Goal: Task Accomplishment & Management: Manage account settings

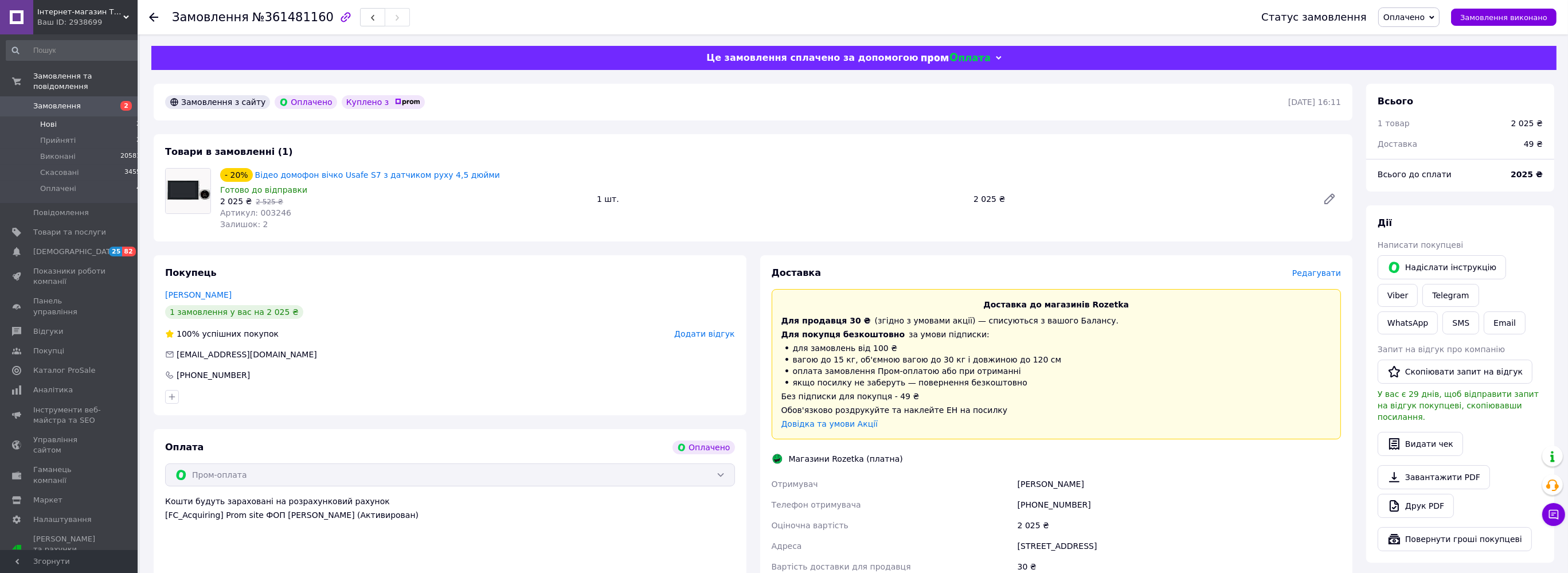
click at [77, 116] on li "Нові 2" at bounding box center [74, 125] width 147 height 16
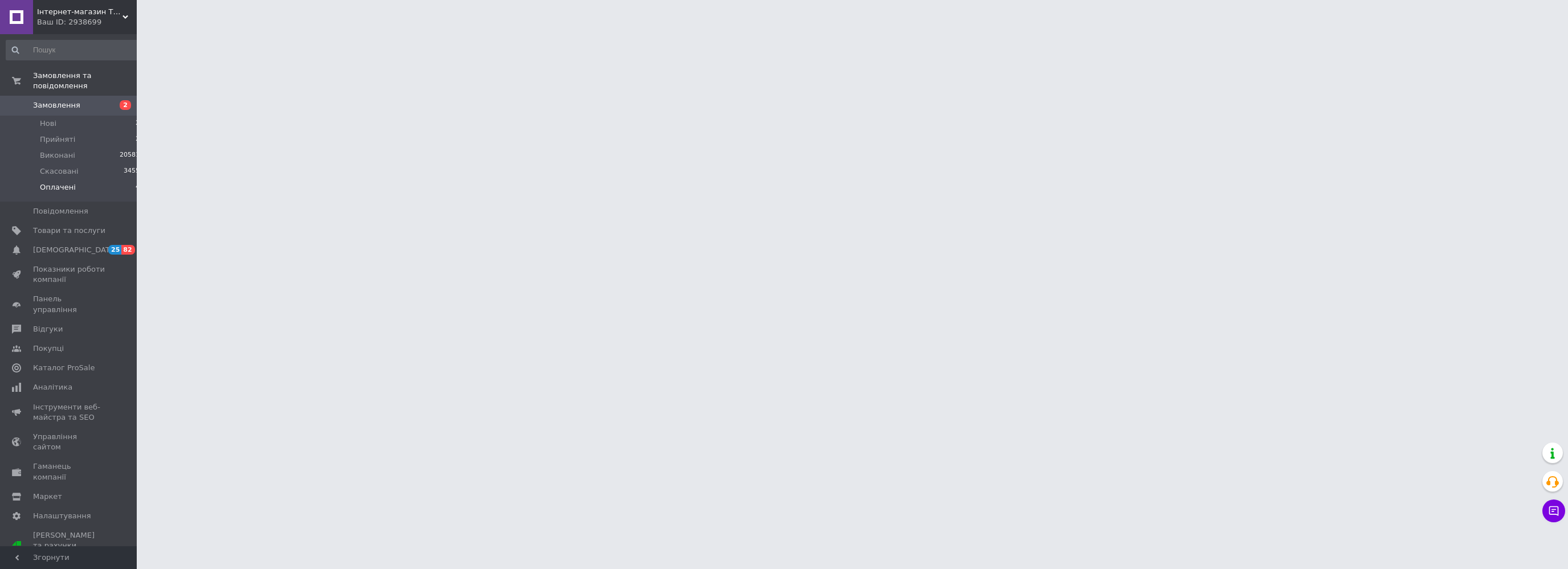
click at [100, 180] on li "Оплачені 4" at bounding box center [73, 191] width 146 height 22
click at [125, 182] on li "Оплачені 4" at bounding box center [73, 191] width 146 height 22
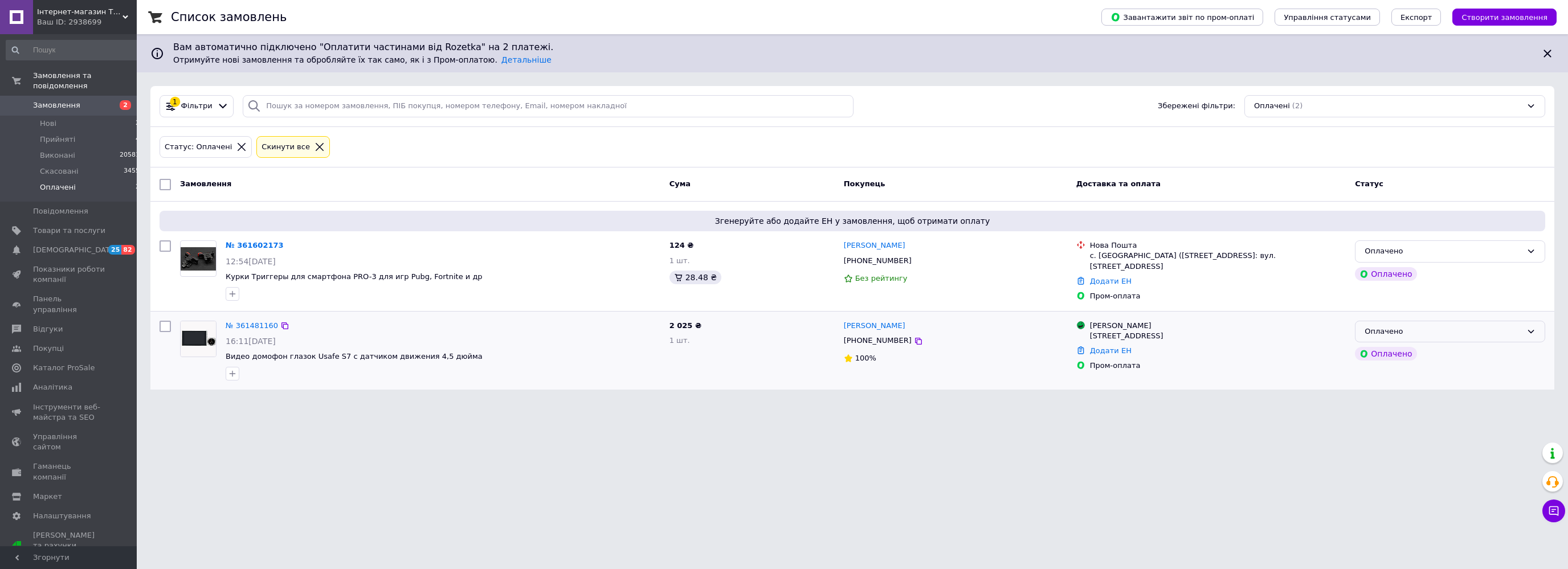
click at [1425, 326] on div "Оплачено" at bounding box center [1442, 331] width 157 height 12
click at [1414, 350] on li "Прийнято" at bounding box center [1449, 355] width 189 height 21
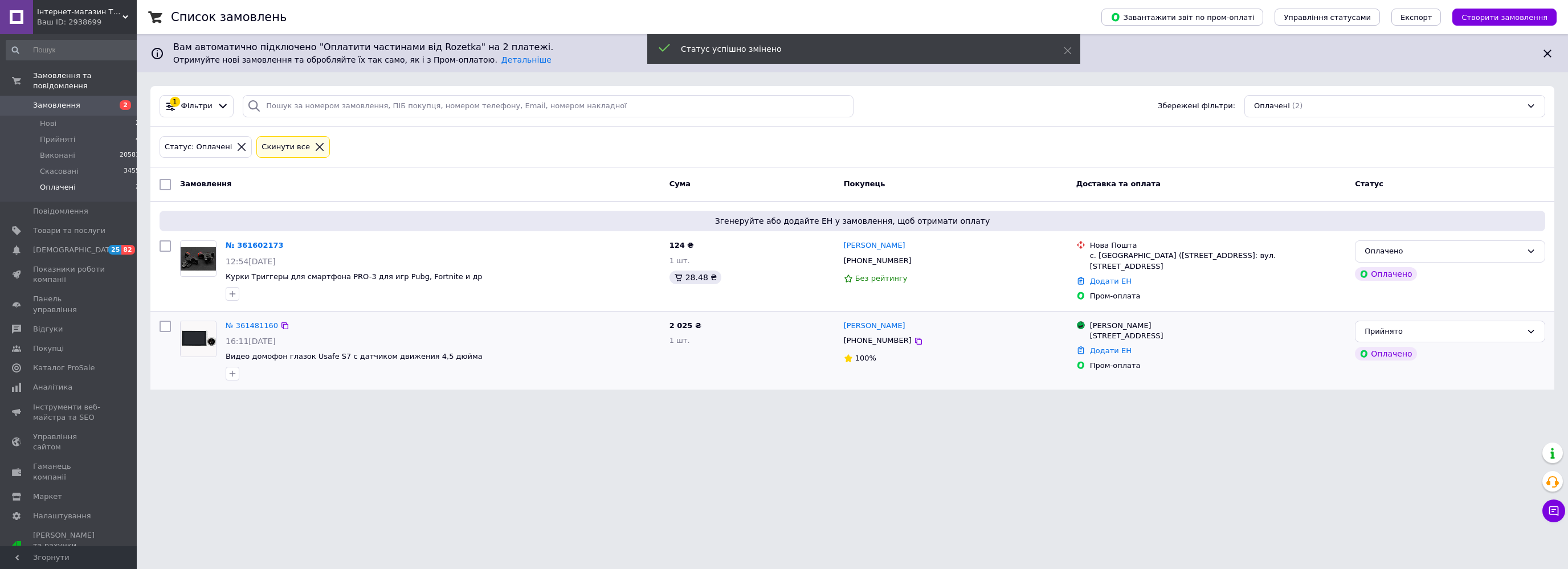
click at [1438, 254] on div "Оплачено" at bounding box center [1442, 251] width 157 height 12
click at [1423, 270] on li "Прийнято" at bounding box center [1449, 275] width 189 height 21
click at [62, 118] on li "Нові 2" at bounding box center [73, 124] width 146 height 16
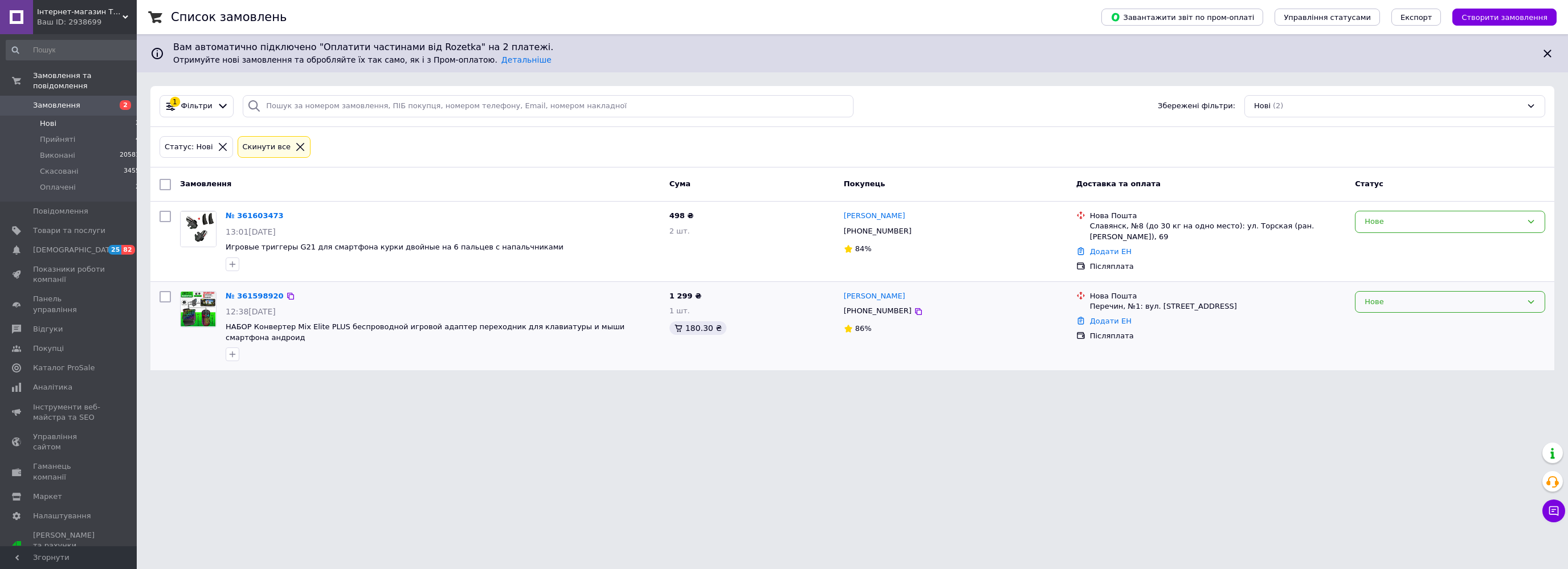
click at [1430, 298] on div "Нове" at bounding box center [1442, 302] width 157 height 12
click at [1398, 323] on li "Прийнято" at bounding box center [1449, 325] width 189 height 21
